Goal: Task Accomplishment & Management: Complete application form

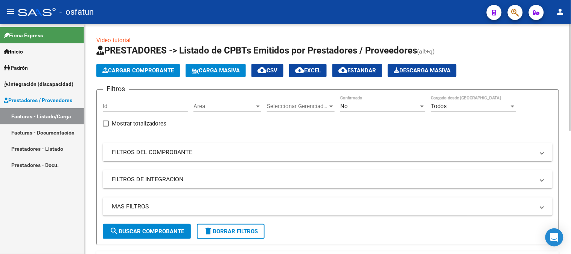
click at [148, 71] on span "Cargar Comprobante" at bounding box center [137, 70] width 71 height 7
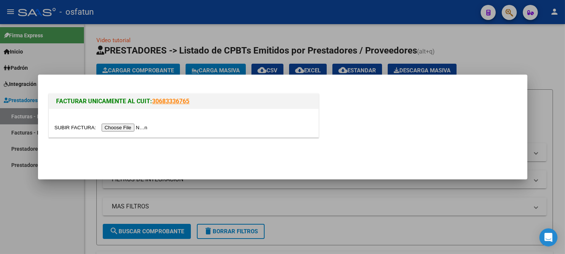
click at [129, 128] on input "file" at bounding box center [102, 127] width 95 height 8
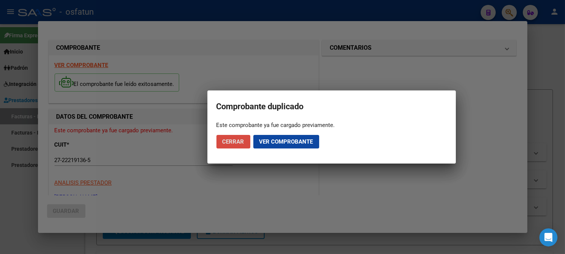
click at [224, 142] on span "Cerrar" at bounding box center [233, 141] width 22 height 7
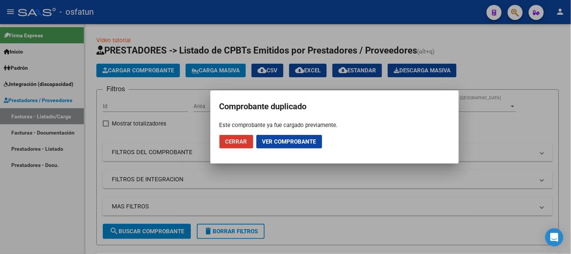
click at [236, 141] on span "Cerrar" at bounding box center [236, 141] width 22 height 7
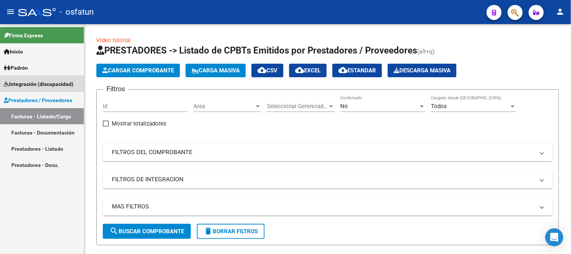
click at [39, 84] on span "Integración (discapacidad)" at bounding box center [39, 84] width 70 height 8
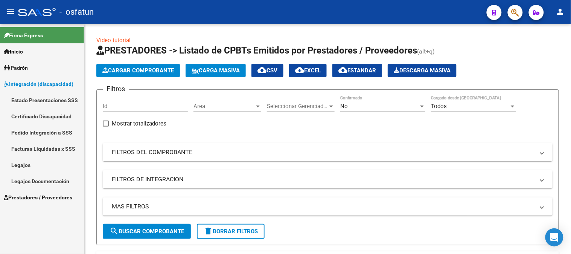
click at [34, 170] on link "Legajos" at bounding box center [42, 164] width 84 height 16
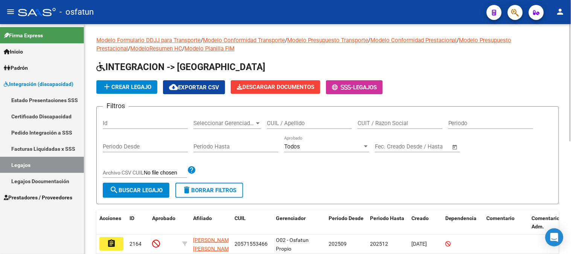
click at [311, 126] on input "CUIL / Apellido" at bounding box center [309, 123] width 85 height 7
click at [149, 193] on span "search Buscar Legajo" at bounding box center [135, 190] width 53 height 7
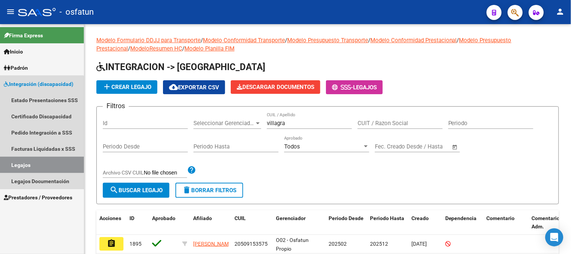
click at [31, 163] on link "Legajos" at bounding box center [42, 164] width 84 height 16
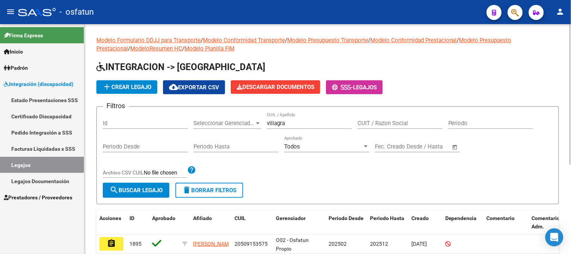
click at [296, 123] on input "villagra" at bounding box center [309, 123] width 85 height 7
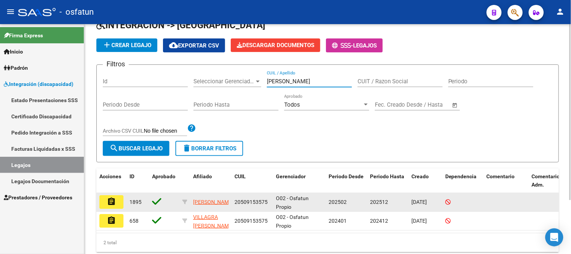
type input "[PERSON_NAME]"
click at [109, 202] on mat-icon "assignment" at bounding box center [111, 201] width 9 height 9
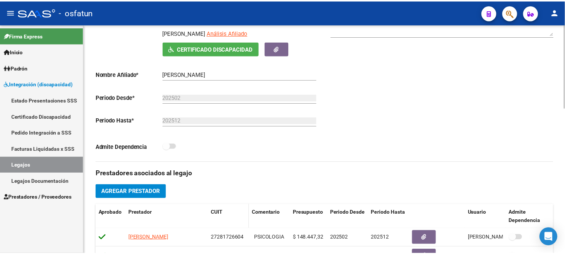
scroll to position [251, 0]
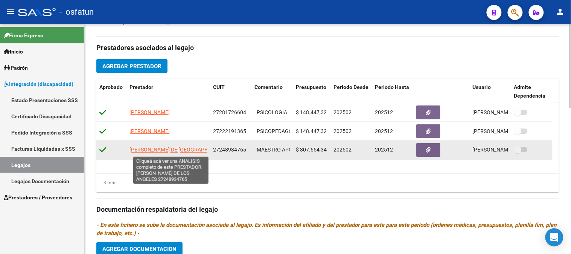
click at [154, 151] on span "[PERSON_NAME] DE [GEOGRAPHIC_DATA]" at bounding box center [179, 150] width 100 height 6
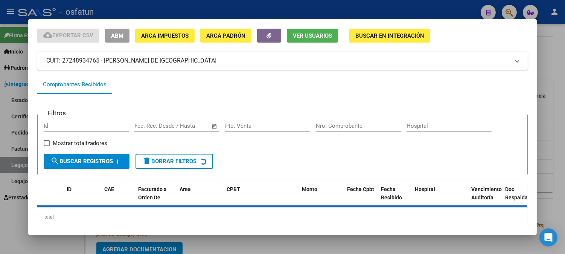
scroll to position [40, 0]
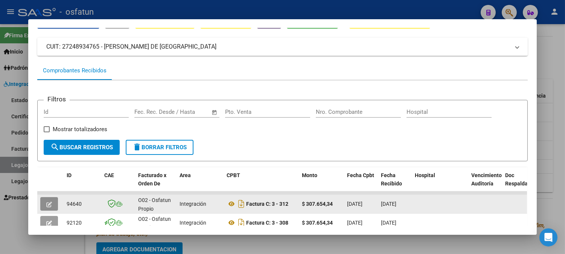
click at [47, 202] on icon "button" at bounding box center [49, 204] width 6 height 6
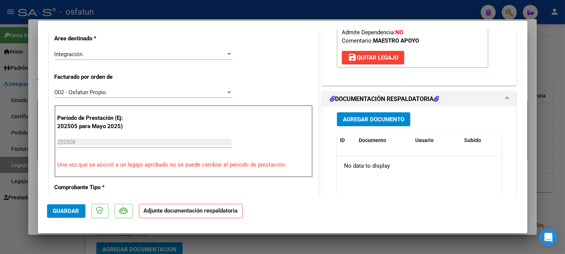
scroll to position [167, 0]
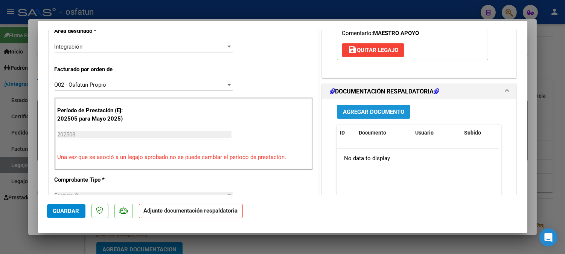
click at [391, 112] on span "Agregar Documento" at bounding box center [373, 111] width 61 height 7
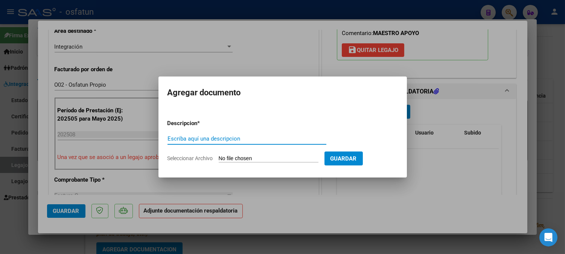
click at [309, 138] on input "Escriba aquí una descripcion" at bounding box center [246, 138] width 159 height 7
type input "ASISTENCIA+AUTORIZACION"
click at [266, 158] on input "Seleccionar Archivo" at bounding box center [269, 158] width 100 height 7
type input "C:\fakepath\ASIST MAESTRA.pdf"
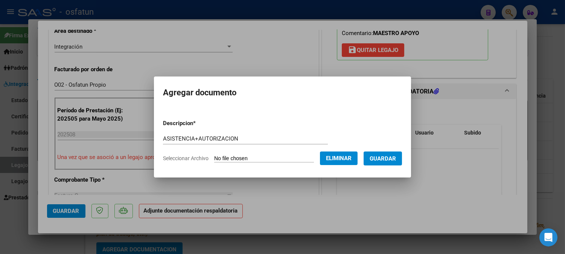
click at [389, 163] on button "Guardar" at bounding box center [382, 158] width 38 height 14
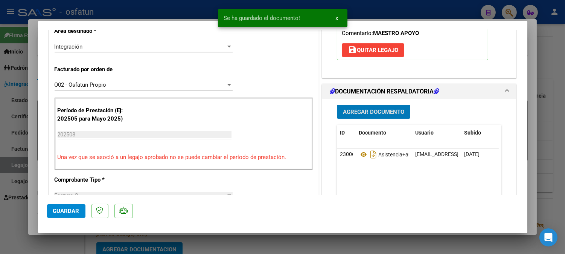
click at [74, 211] on span "Guardar" at bounding box center [66, 210] width 26 height 7
